Goal: Navigation & Orientation: Find specific page/section

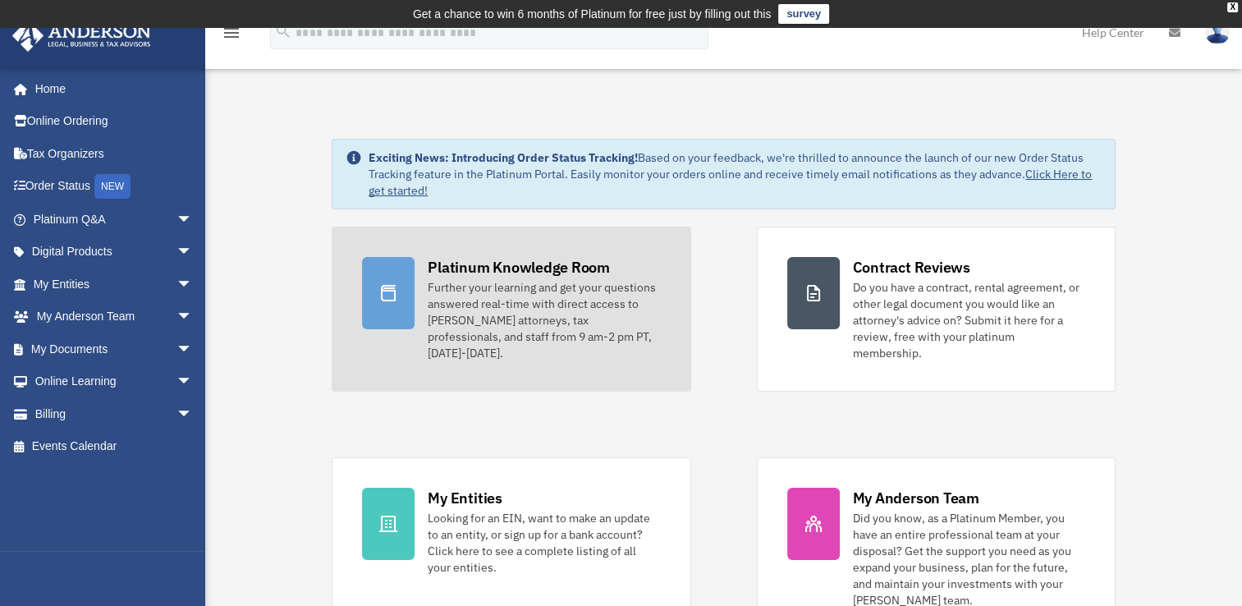
click at [509, 275] on div "Platinum Knowledge Room" at bounding box center [519, 267] width 182 height 21
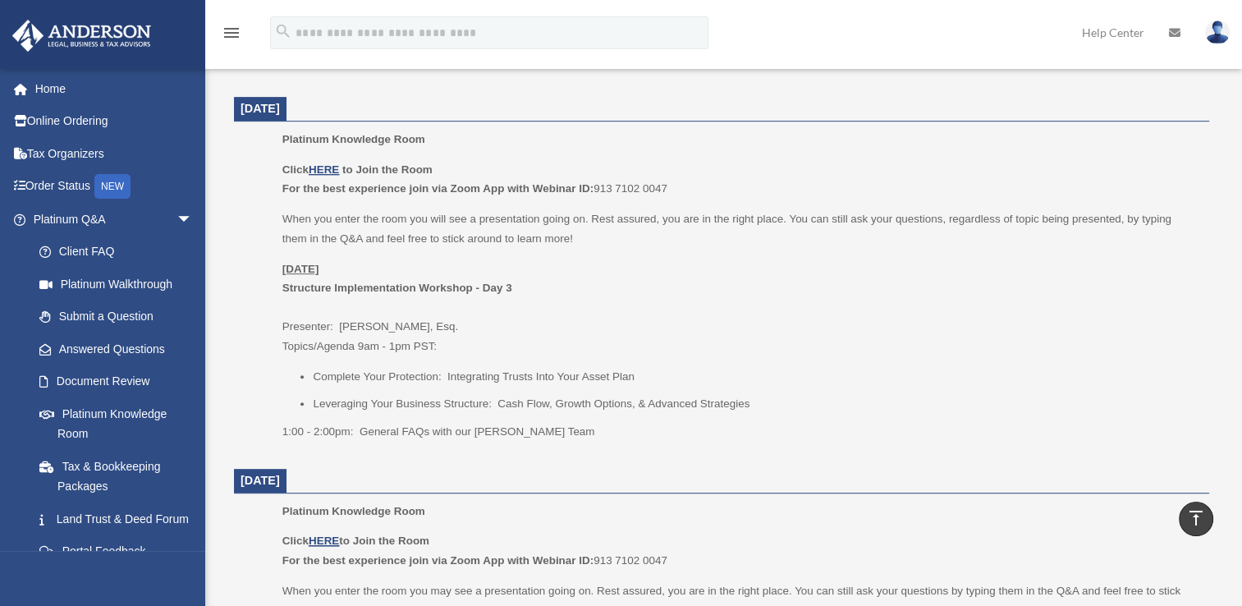
scroll to position [670, 0]
click at [339, 166] on u "HERE" at bounding box center [324, 169] width 30 height 12
